Goal: Information Seeking & Learning: Stay updated

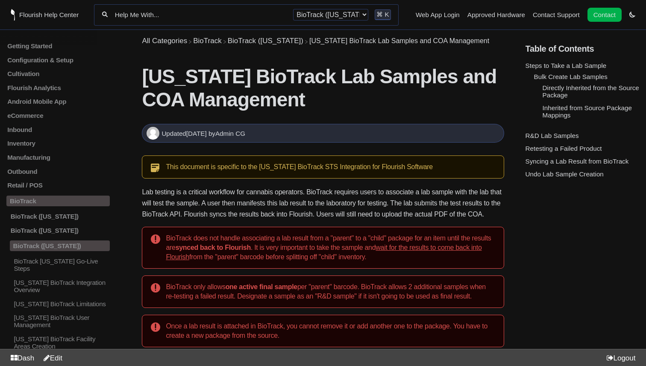
scroll to position [334, 0]
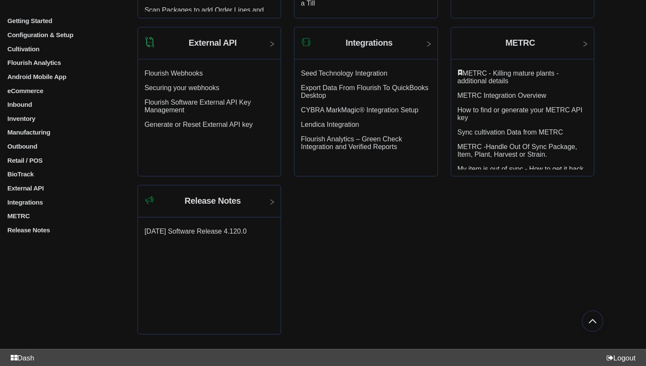
scroll to position [823, 0]
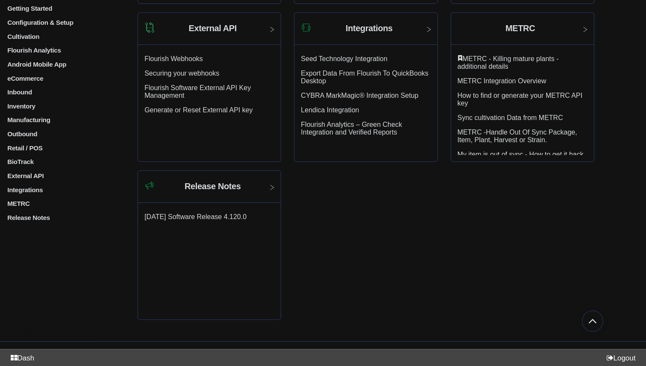
click at [44, 221] on p "Release Notes" at bounding box center [57, 217] width 103 height 7
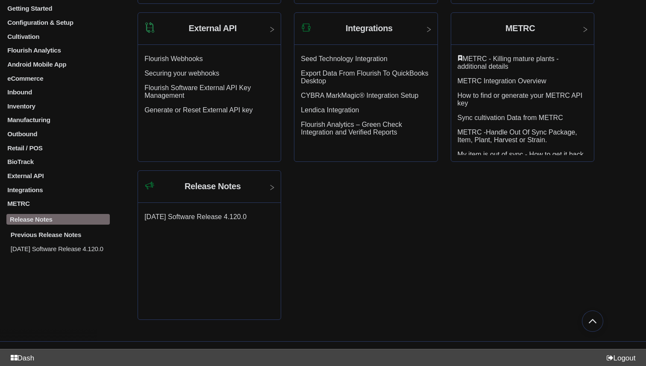
click at [48, 252] on p "[DATE] Software Release 4.120.0" at bounding box center [60, 248] width 100 height 7
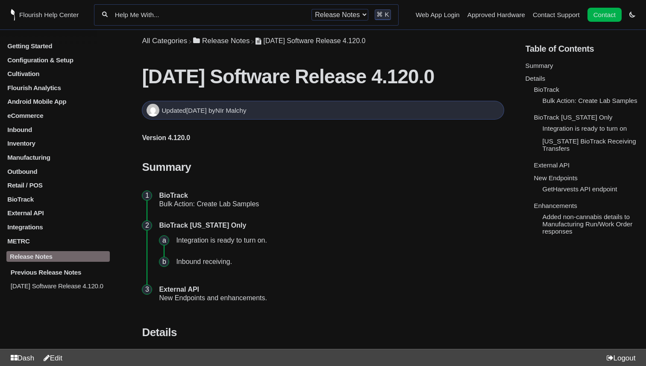
click at [47, 261] on p "Release Notes" at bounding box center [57, 256] width 103 height 11
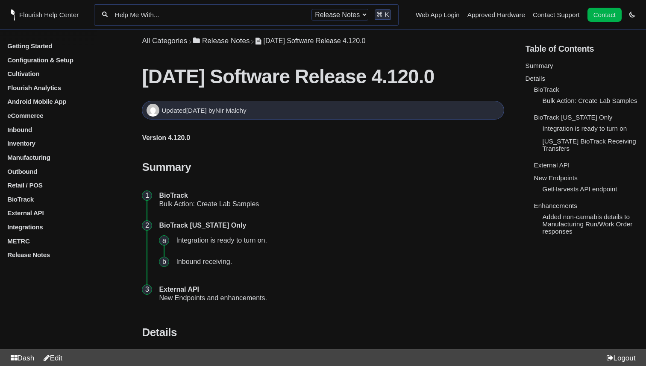
click at [47, 258] on p "Release Notes" at bounding box center [57, 254] width 103 height 7
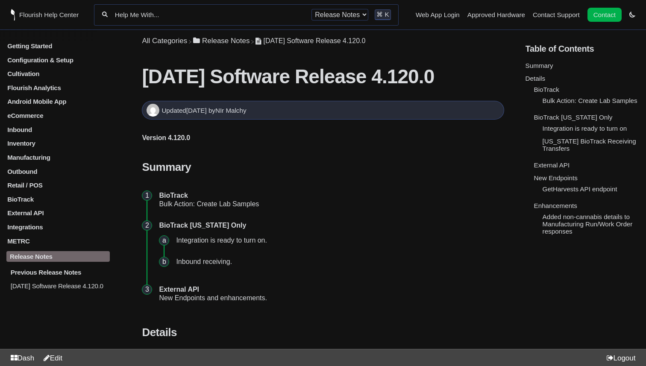
click at [46, 272] on p "Previous Release Notes" at bounding box center [60, 271] width 100 height 7
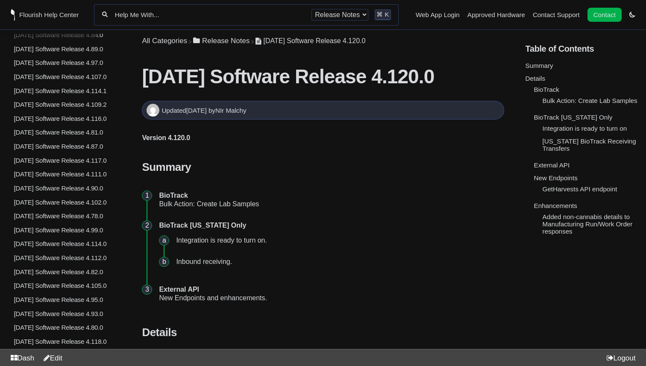
scroll to position [2056, 0]
click at [56, 94] on p "[DATE] Software Release 4.114.1" at bounding box center [61, 90] width 97 height 7
click at [48, 122] on p "[DATE] Software Release 4.116.0" at bounding box center [61, 118] width 97 height 7
click at [48, 164] on p "[DATE] Software Release 4.117.0" at bounding box center [61, 160] width 97 height 7
click at [6, 157] on link "[DATE] Software Release 4.117.0" at bounding box center [57, 160] width 103 height 7
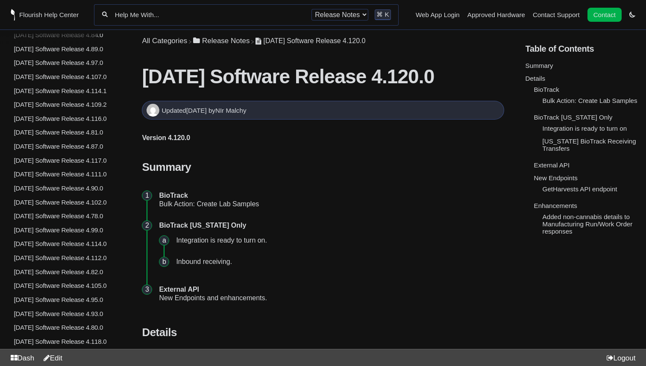
scroll to position [1775, 0]
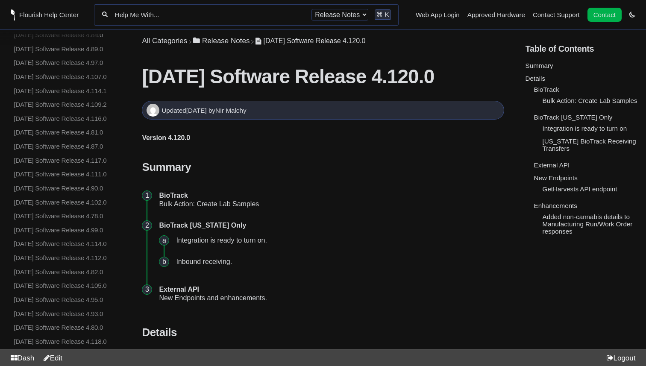
scroll to position [2294, 0]
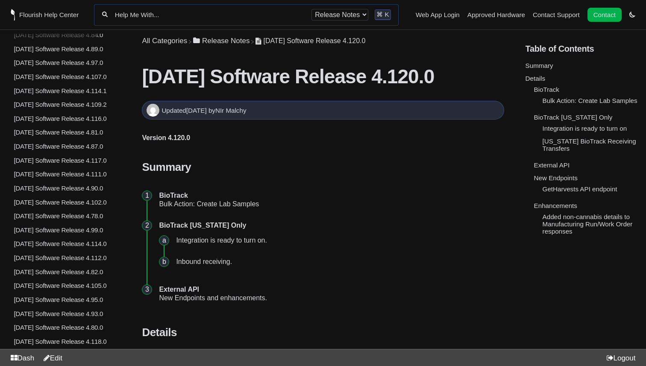
click at [61, 157] on p "[DATE] Software Release 4.117.0" at bounding box center [61, 160] width 97 height 7
click at [79, 240] on p "[DATE] Software Release 4.114.0" at bounding box center [61, 243] width 97 height 7
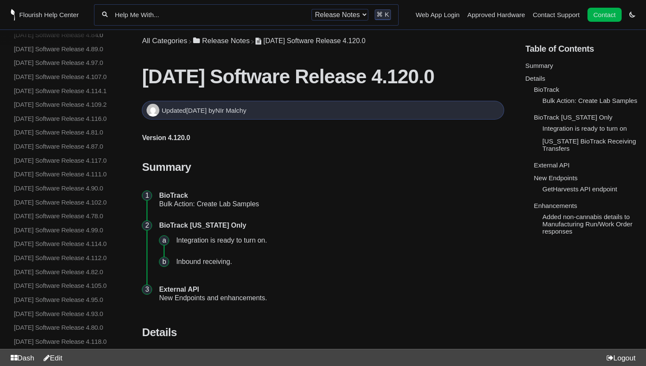
scroll to position [2333, 0]
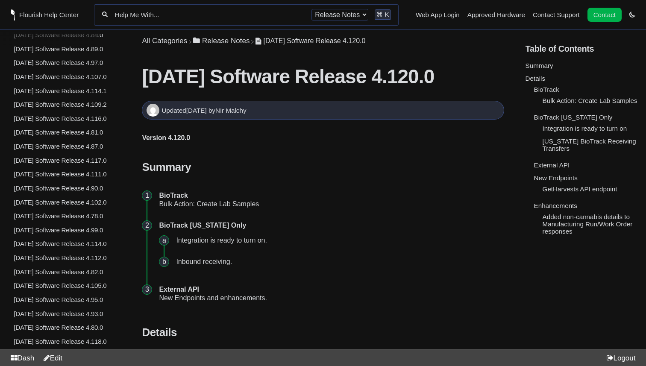
click at [73, 240] on p "[DATE] Software Release 4.114.0" at bounding box center [61, 243] width 97 height 7
click at [57, 338] on p "[DATE] Software Release 4.118.0" at bounding box center [61, 341] width 97 height 7
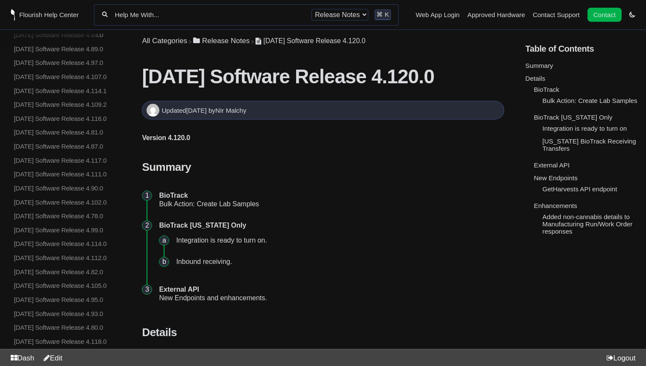
scroll to position [1775, 0]
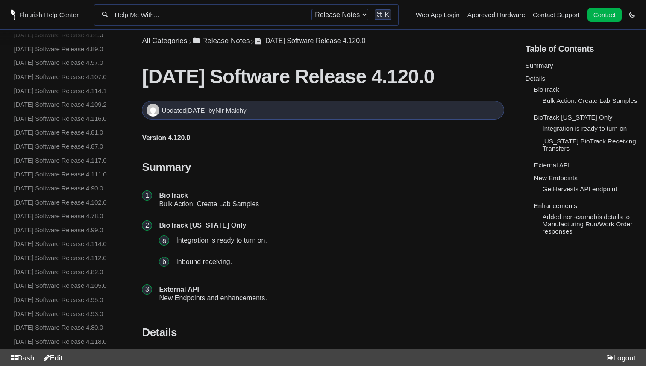
scroll to position [2056, 0]
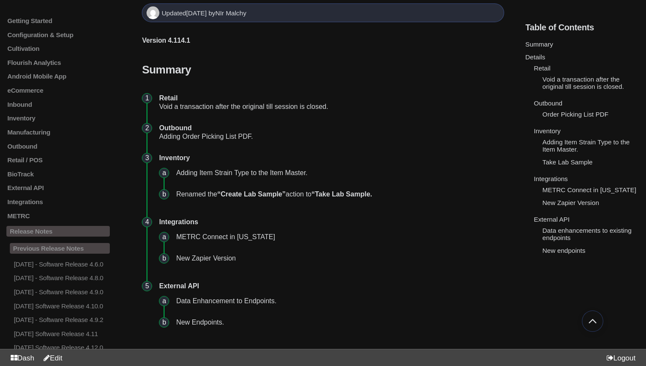
scroll to position [100, 0]
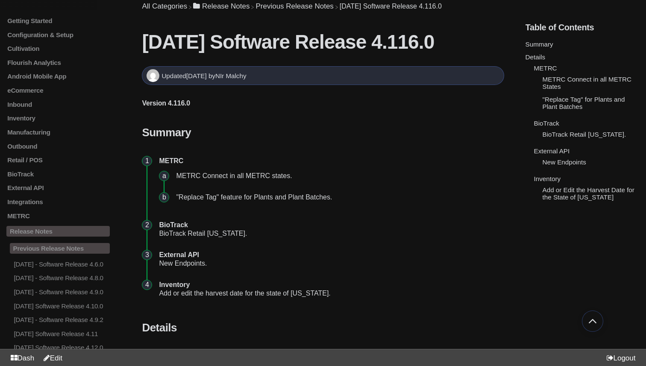
scroll to position [35, 0]
click at [182, 256] on strong "External API" at bounding box center [179, 254] width 40 height 7
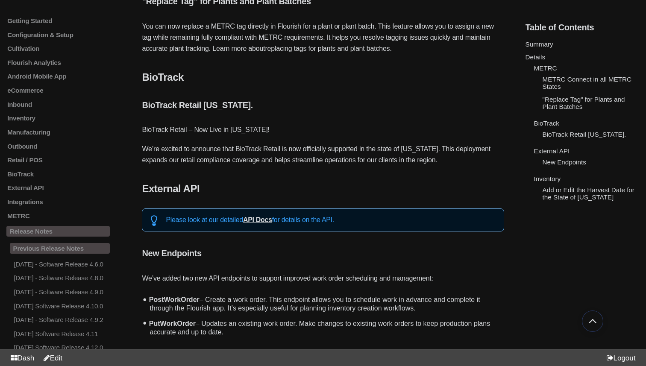
scroll to position [473, 0]
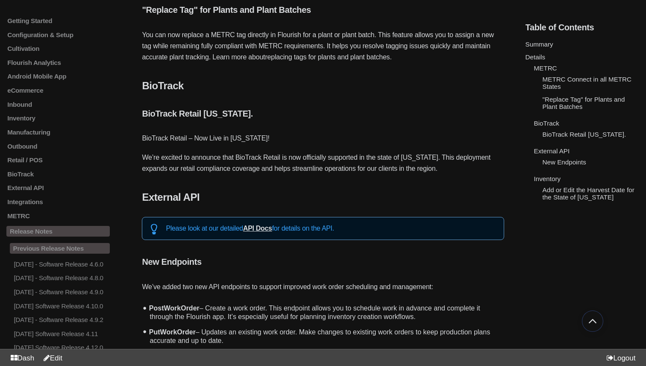
click at [153, 138] on p "BioTrack Retail – Now Live in [US_STATE]!" at bounding box center [323, 138] width 362 height 11
drag, startPoint x: 153, startPoint y: 138, endPoint x: 229, endPoint y: 139, distance: 75.6
click at [229, 139] on p "BioTrack Retail – Now Live in [US_STATE]!" at bounding box center [323, 138] width 362 height 11
click at [558, 107] on link ""Replace Tag" for Plants and Plant Batches" at bounding box center [584, 103] width 82 height 15
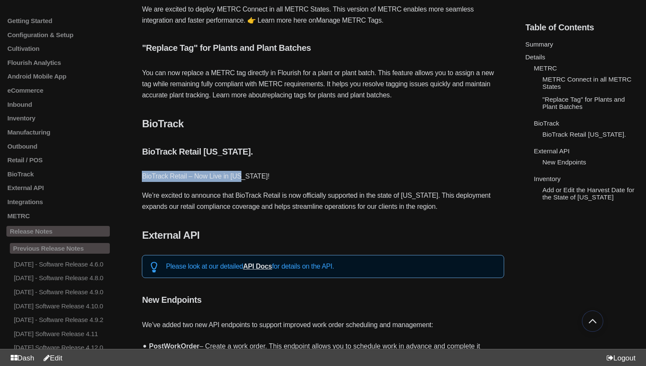
scroll to position [435, 0]
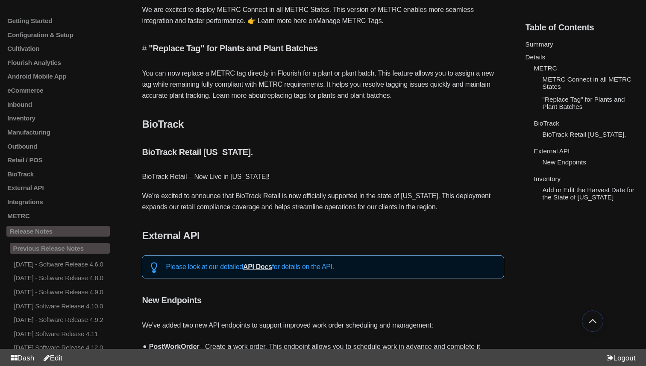
click at [161, 50] on h5 ""Replace Tag" for Plants and Plant Batches" at bounding box center [323, 49] width 362 height 10
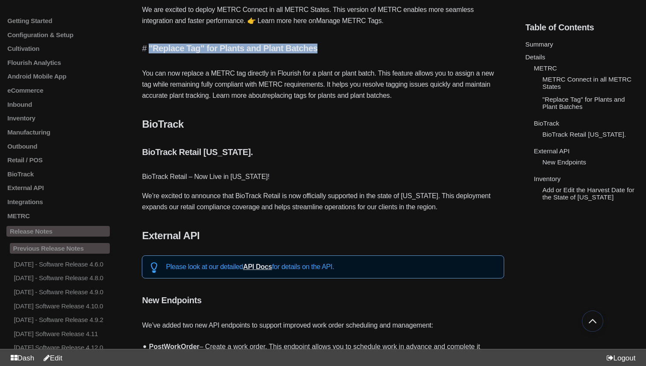
drag, startPoint x: 148, startPoint y: 49, endPoint x: 314, endPoint y: 50, distance: 166.6
click at [314, 50] on h5 ""Replace Tag" for Plants and Plant Batches" at bounding box center [323, 49] width 362 height 10
copy h5 ""Replace Tag" for Plants and Plant Batches"
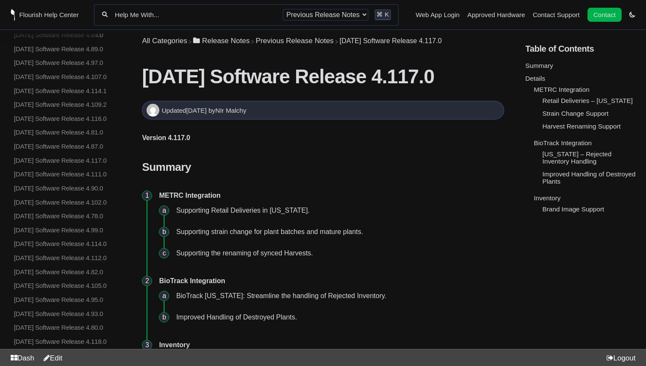
scroll to position [2056, 0]
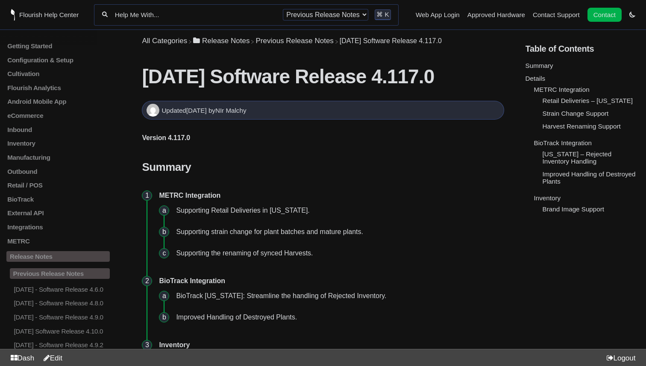
click at [549, 129] on link "Harvest Renaming Support" at bounding box center [582, 126] width 78 height 7
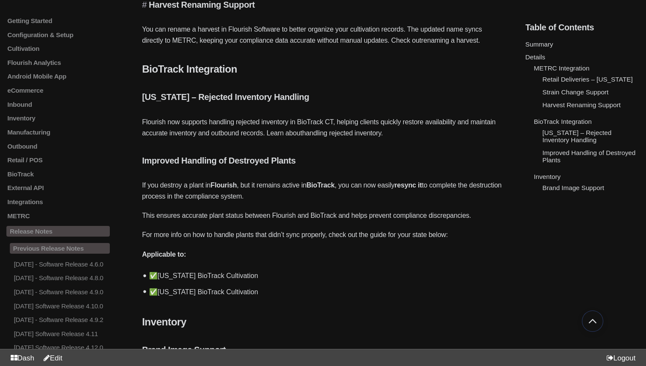
click at [196, 9] on h5 "Harvest Renaming Support" at bounding box center [323, 5] width 362 height 10
copy h5 "Harvest Renaming Support"
click at [553, 161] on link "Improved Handling of Destroyed Plants" at bounding box center [589, 156] width 93 height 15
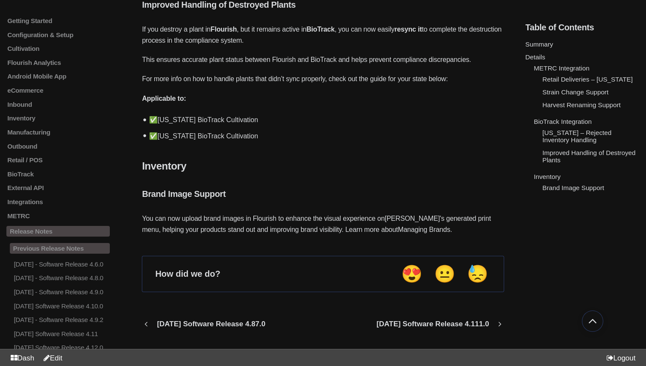
scroll to position [716, 0]
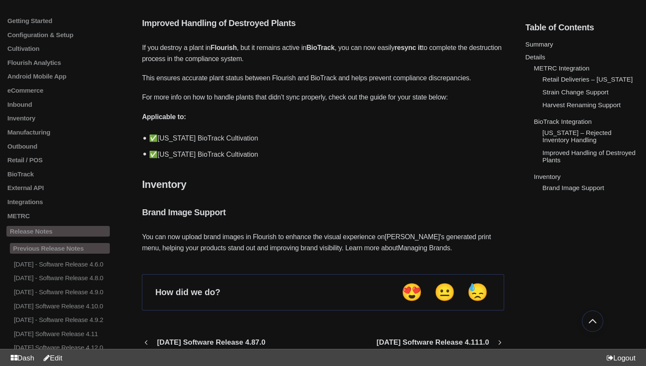
click at [569, 106] on link "Harvest Renaming Support" at bounding box center [582, 104] width 78 height 7
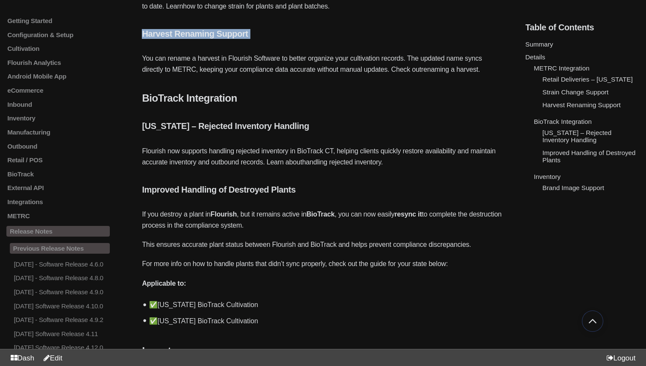
scroll to position [548, 0]
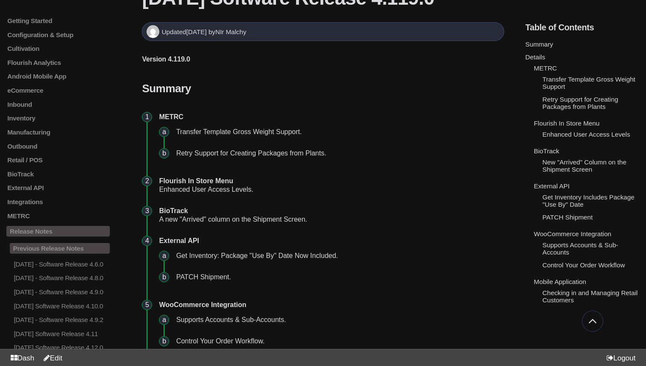
scroll to position [81, 0]
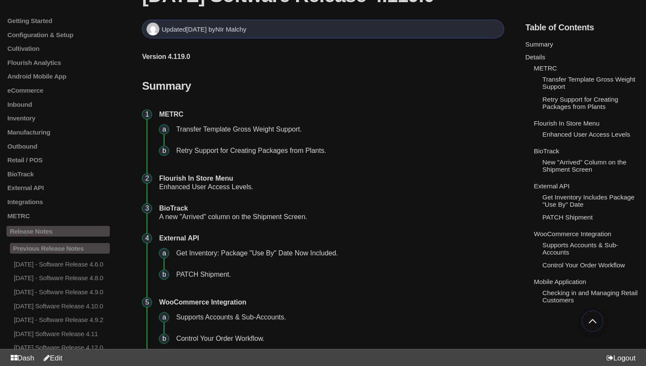
click at [203, 179] on strong "Flourish In Store Menu" at bounding box center [196, 178] width 74 height 7
copy strong "Flourish In Store Menu"
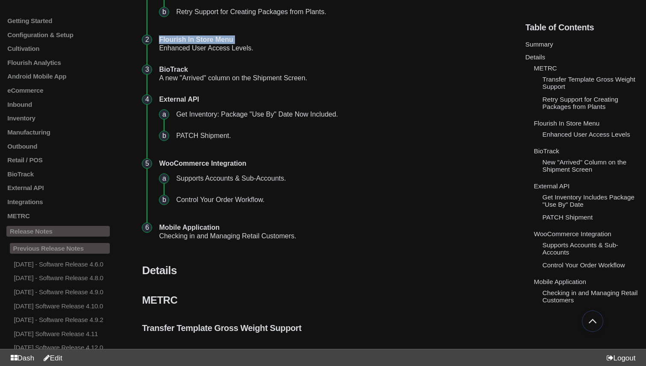
scroll to position [223, 0]
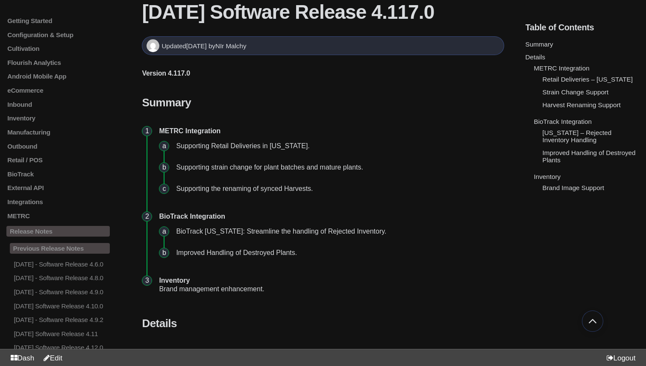
scroll to position [66, 0]
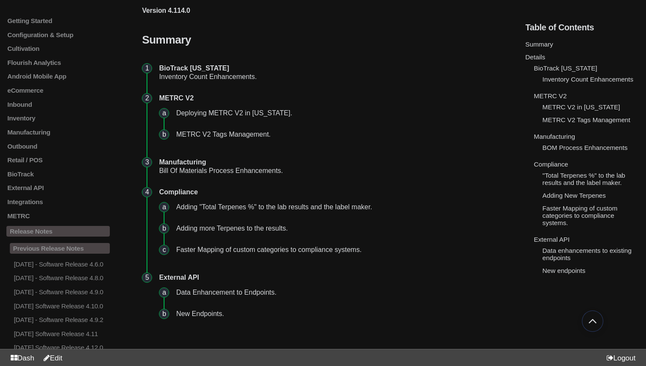
scroll to position [135, 0]
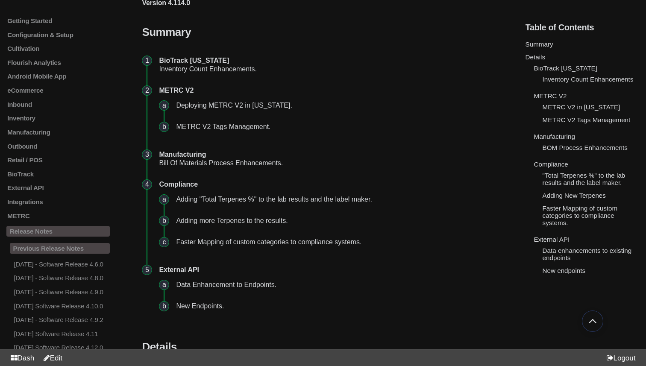
click at [206, 308] on li "New Endpoints." at bounding box center [337, 306] width 328 height 21
click at [560, 240] on link "External API" at bounding box center [552, 239] width 36 height 7
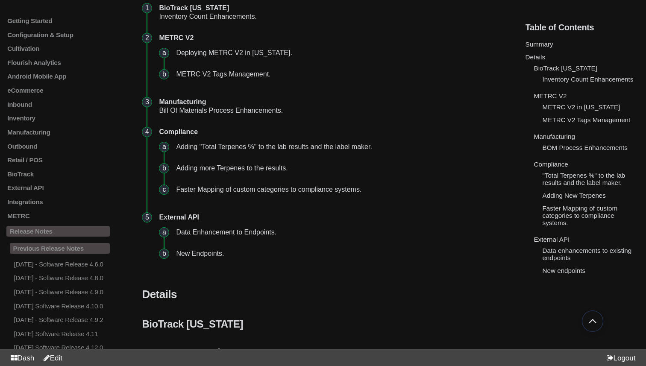
scroll to position [190, 0]
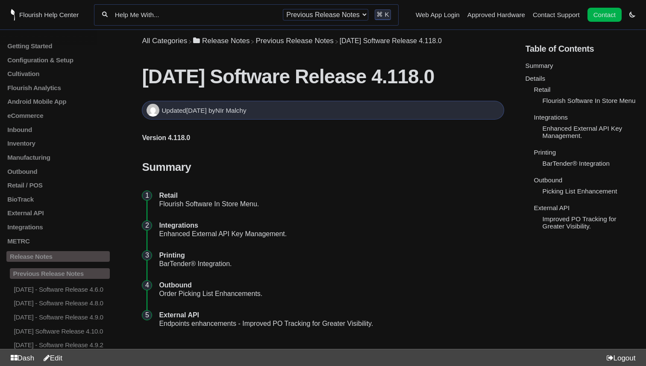
click at [304, 213] on li "Retail Flourish Software In Store Menu." at bounding box center [329, 200] width 348 height 30
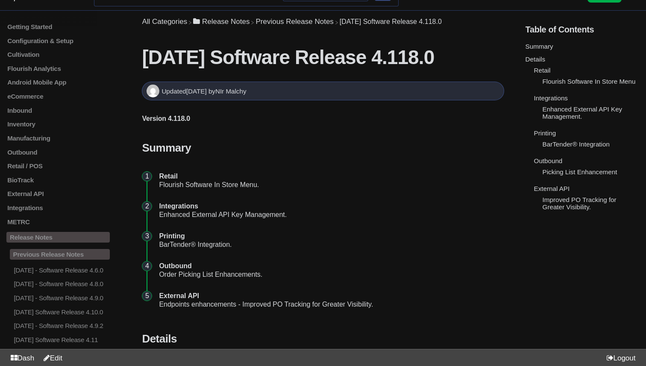
scroll to position [20, 0]
click at [200, 214] on li "Integrations Enhanced External API Key Management." at bounding box center [329, 210] width 348 height 30
drag, startPoint x: 200, startPoint y: 214, endPoint x: 259, endPoint y: 213, distance: 58.5
click at [260, 214] on li "Integrations Enhanced External API Key Management." at bounding box center [329, 210] width 348 height 30
copy li "External API Key Management"
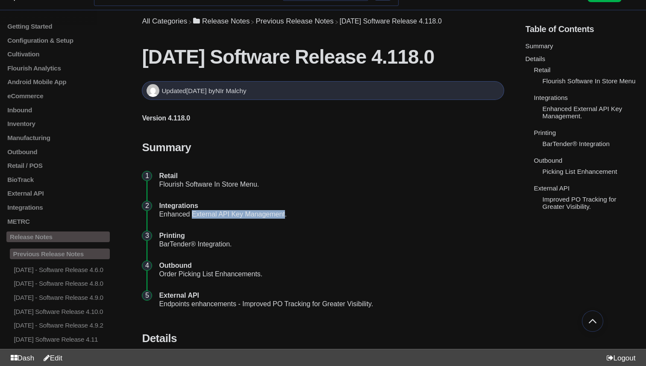
click at [554, 207] on link "Improved PO Tracking for Greater Visibility." at bounding box center [580, 203] width 74 height 15
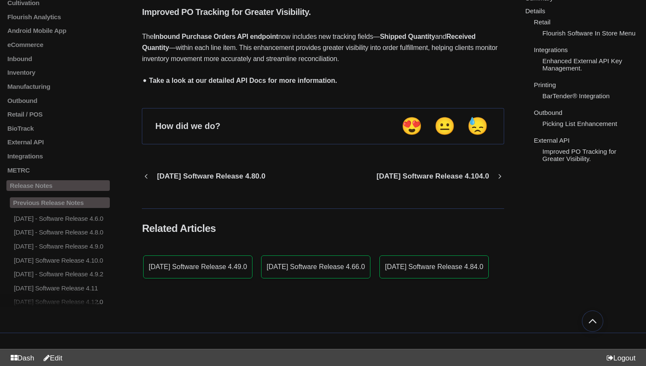
scroll to position [967, 0]
